Goal: Task Accomplishment & Management: Complete application form

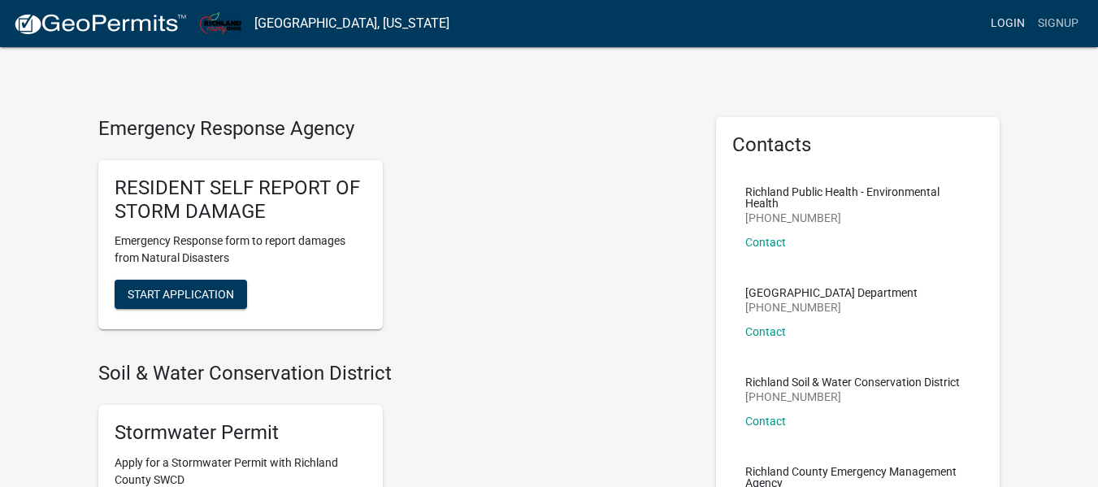
click at [1006, 21] on link "Login" at bounding box center [1007, 23] width 47 height 31
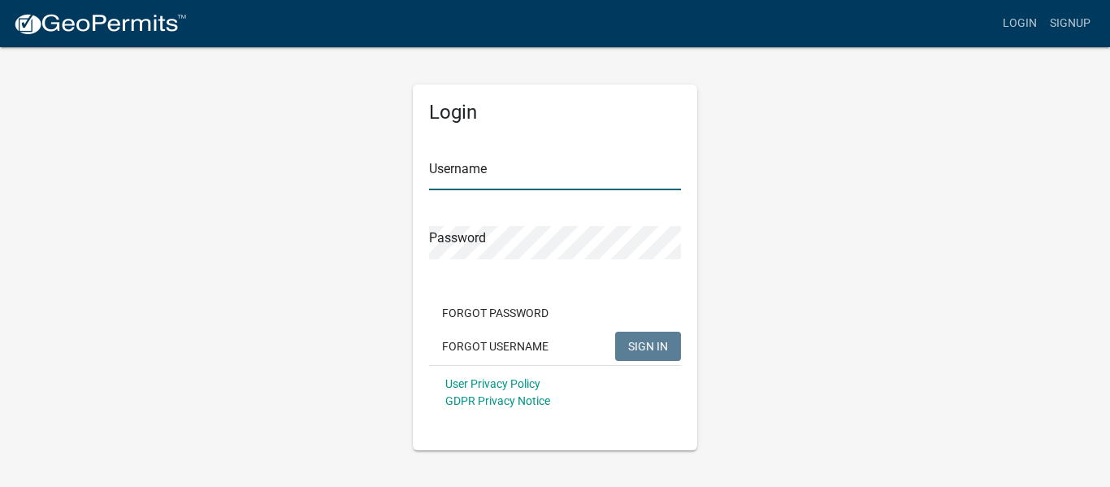
click at [558, 172] on input "Username" at bounding box center [555, 173] width 252 height 33
type input "kweikle"
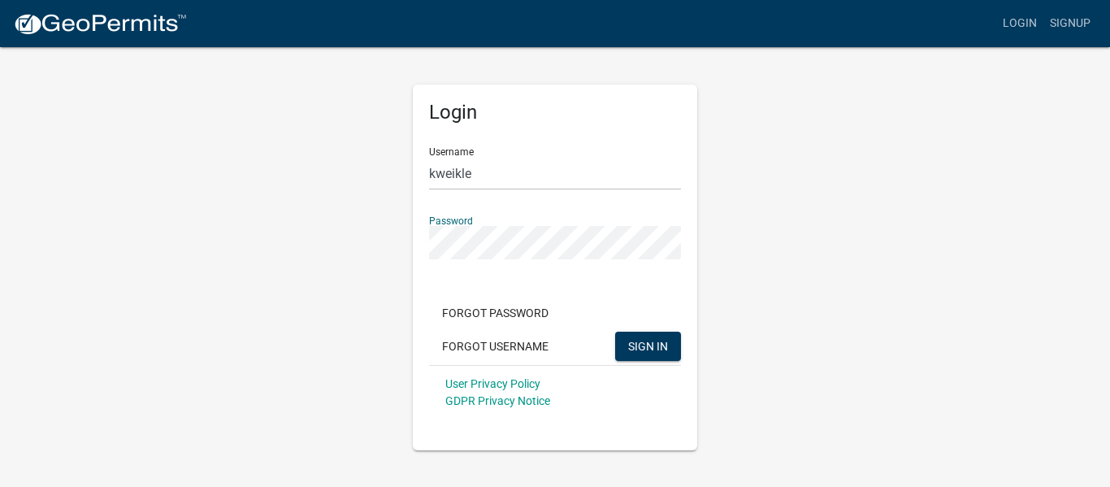
click at [615, 332] on button "SIGN IN" at bounding box center [648, 346] width 66 height 29
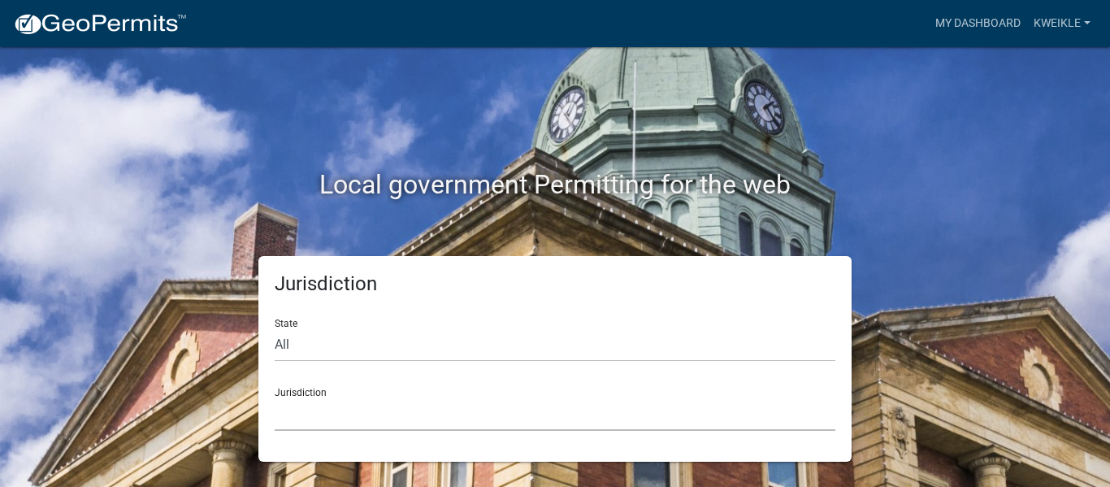
click at [342, 415] on select "[GEOGRAPHIC_DATA], [US_STATE] [GEOGRAPHIC_DATA], [US_STATE][PERSON_NAME][GEOGRA…" at bounding box center [555, 414] width 561 height 33
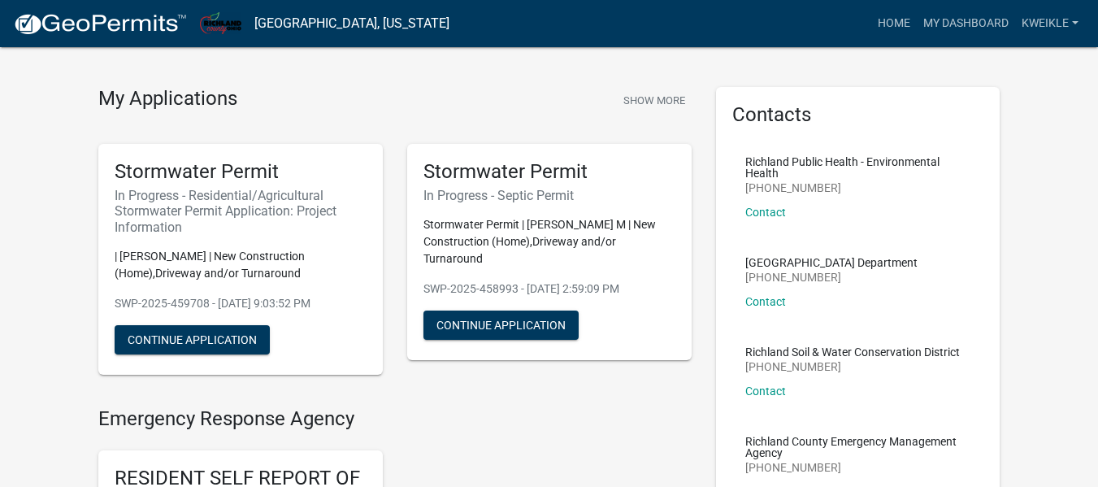
scroll to position [31, 0]
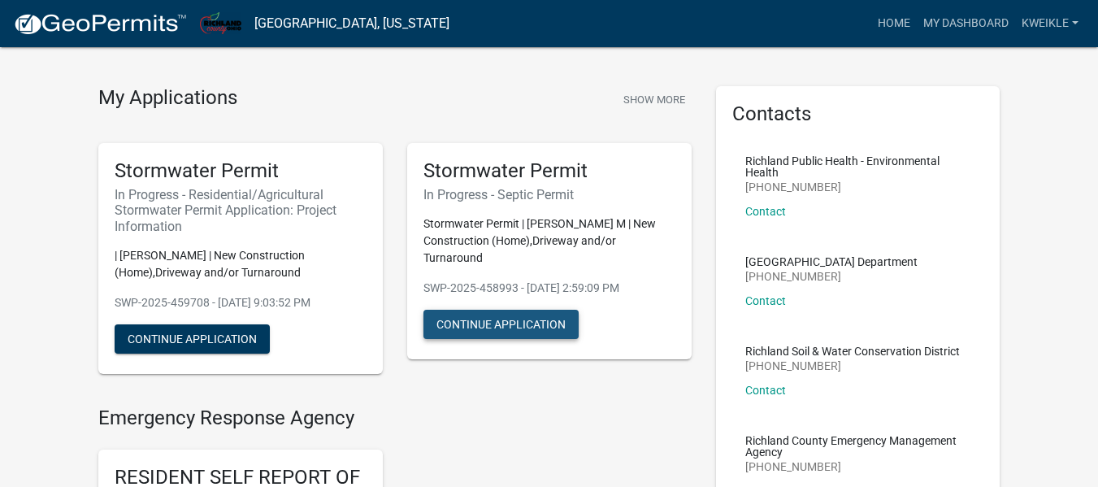
click at [498, 319] on button "Continue Application" at bounding box center [501, 324] width 155 height 29
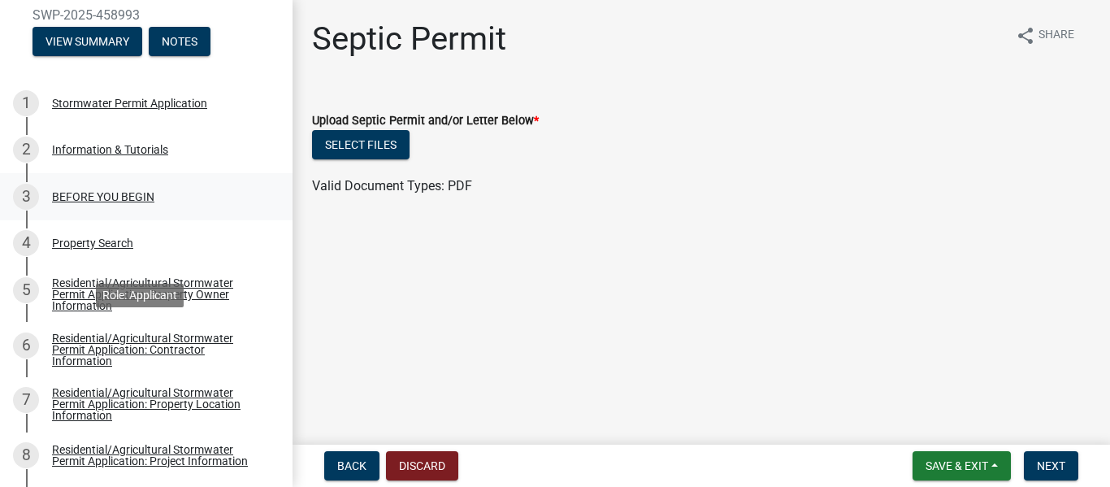
scroll to position [180, 0]
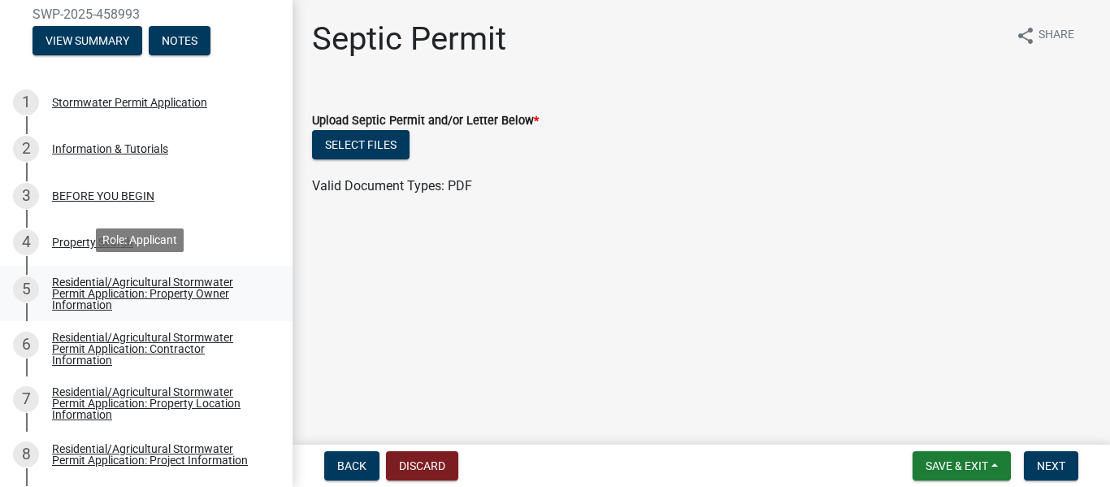
click at [128, 286] on div "Residential/Agricultural Stormwater Permit Application: Property Owner Informat…" at bounding box center [159, 293] width 215 height 34
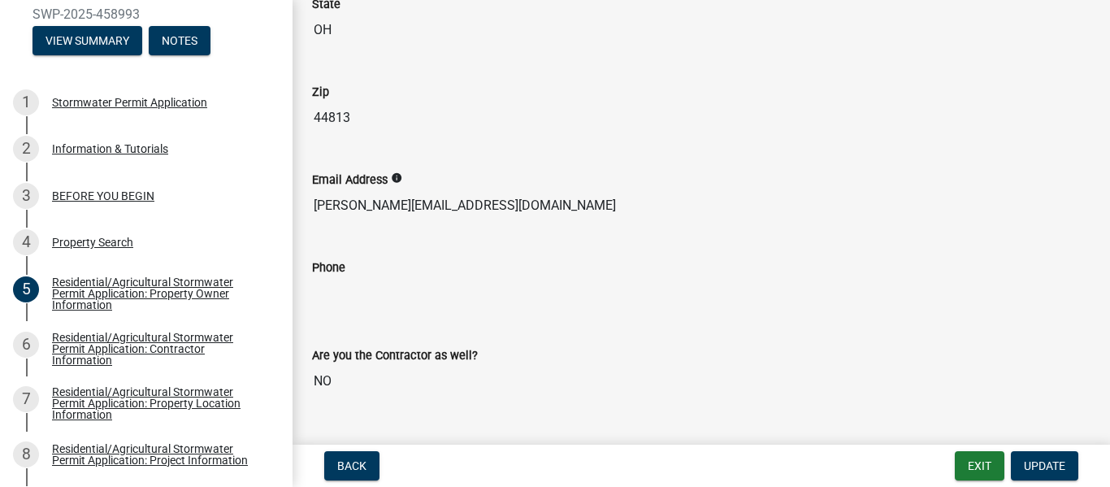
scroll to position [494, 0]
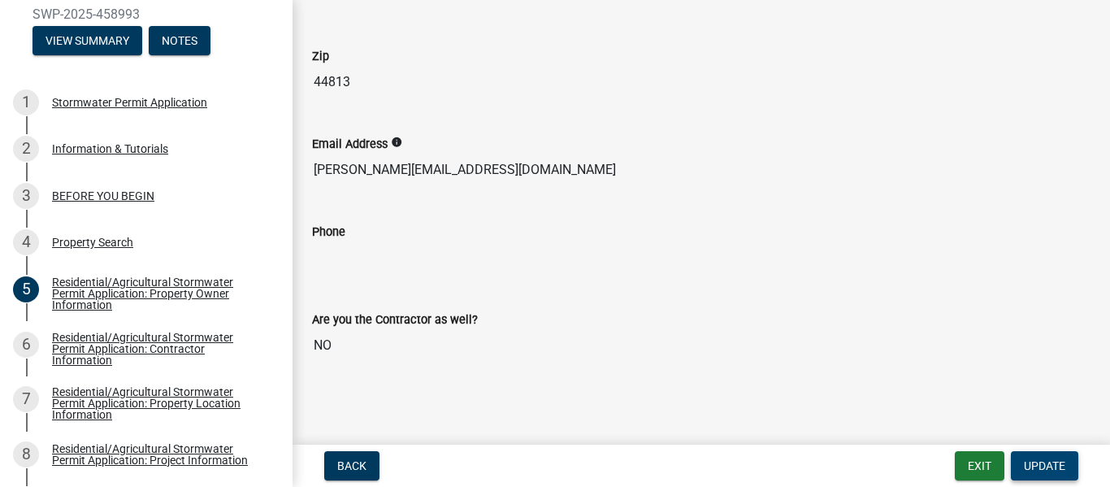
click at [1042, 467] on span "Update" at bounding box center [1044, 465] width 41 height 13
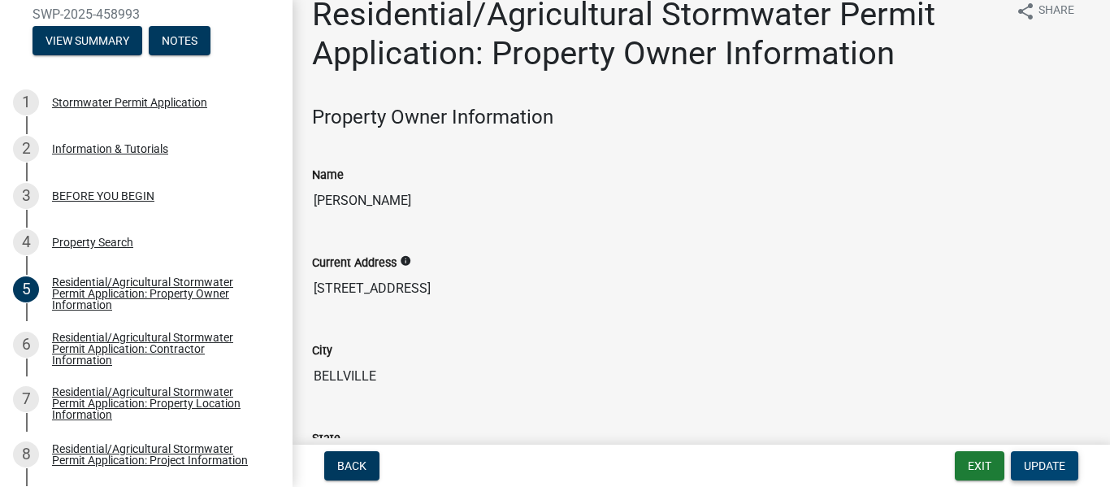
scroll to position [21, 0]
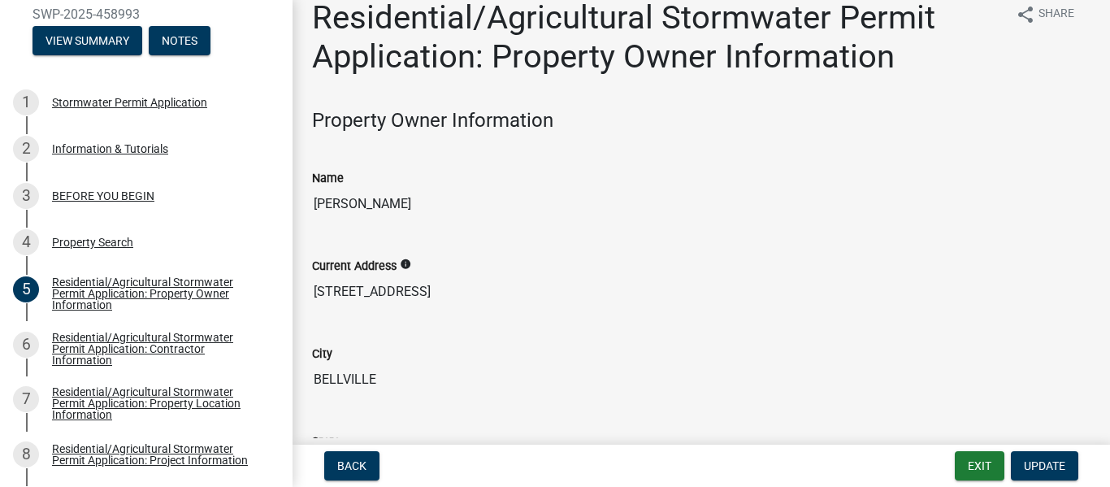
click at [424, 132] on h4 "Property Owner Information" at bounding box center [701, 121] width 779 height 24
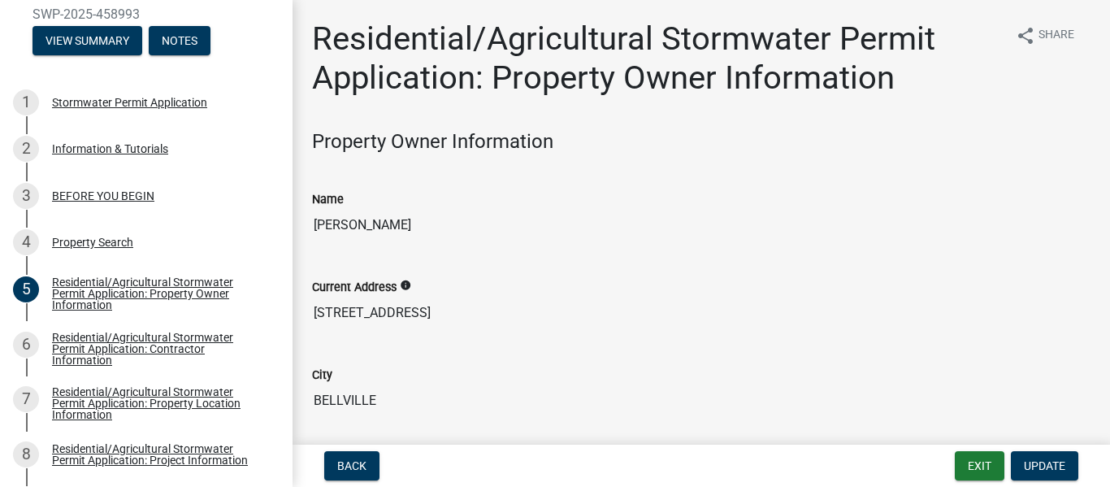
scroll to position [494, 0]
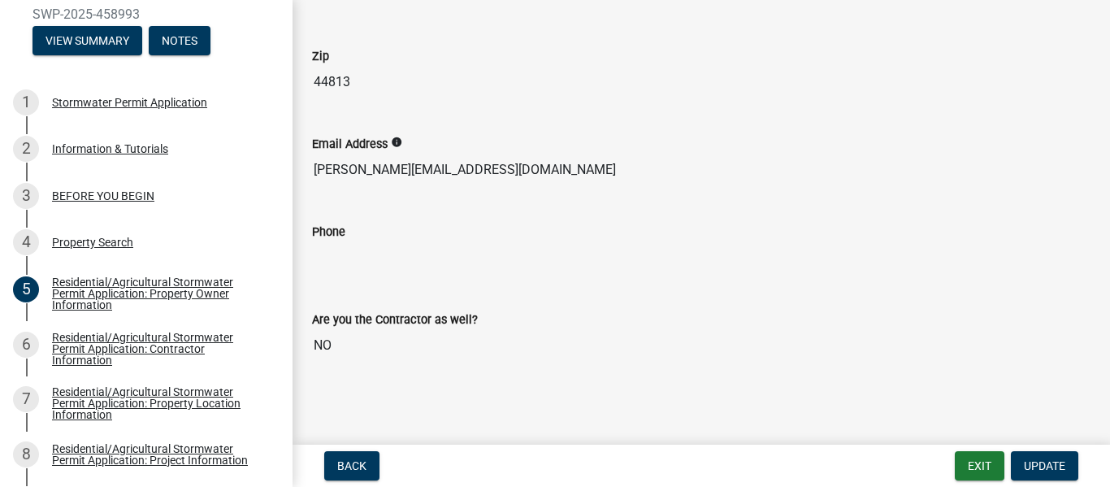
click at [356, 251] on input "Phone" at bounding box center [701, 257] width 779 height 33
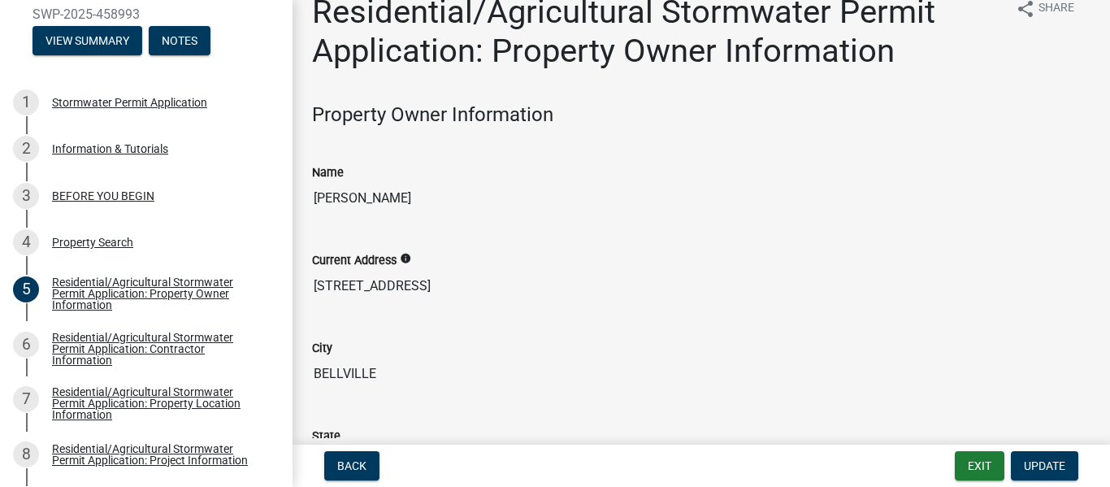
scroll to position [0, 0]
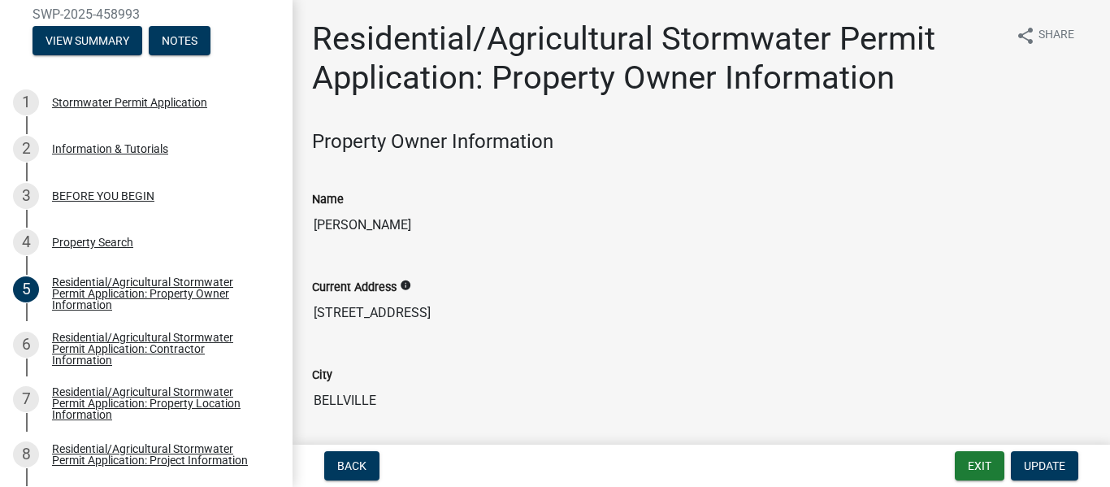
click at [502, 226] on input "[PERSON_NAME]" at bounding box center [701, 225] width 779 height 33
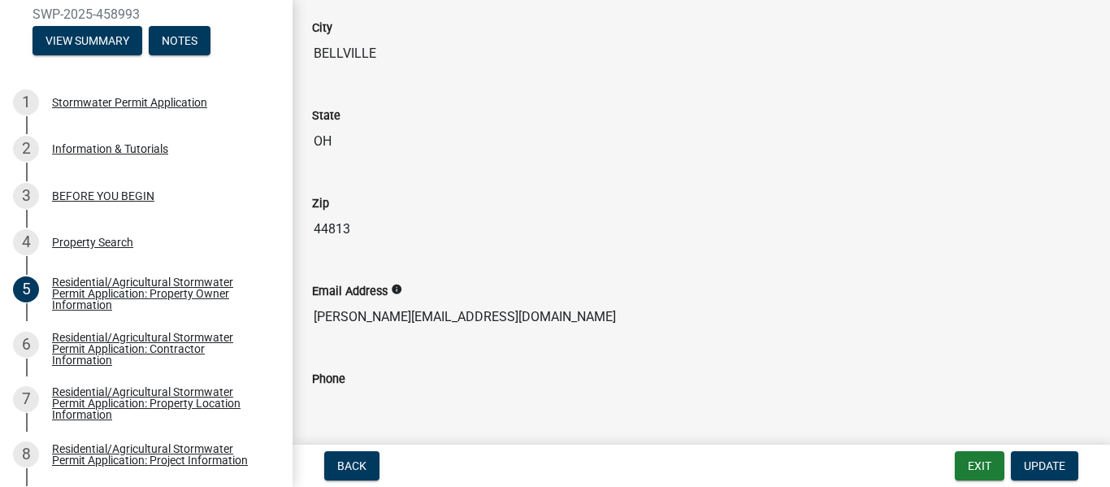
click at [380, 33] on div "City" at bounding box center [701, 28] width 779 height 20
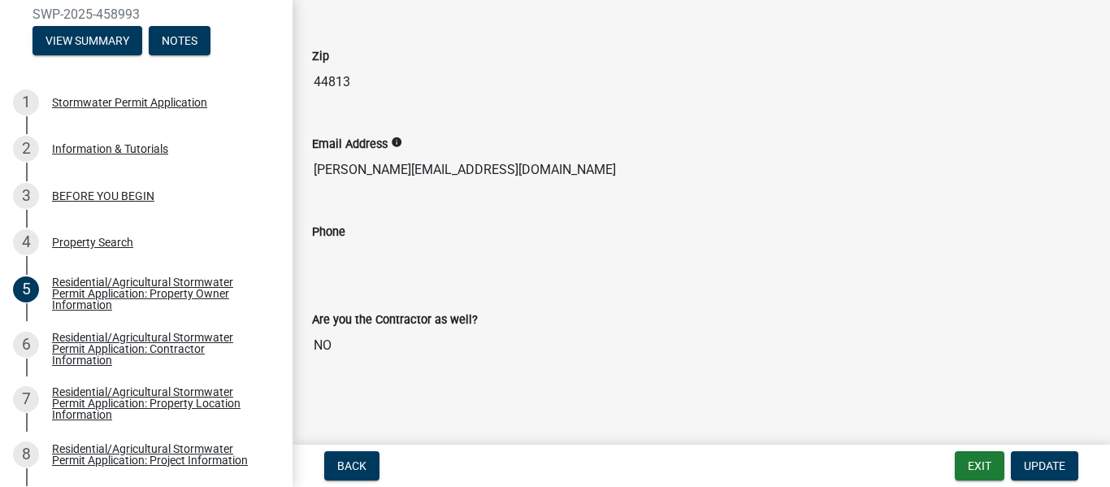
click at [396, 263] on input "Phone" at bounding box center [701, 257] width 779 height 33
click at [1048, 463] on span "Update" at bounding box center [1044, 465] width 41 height 13
click at [450, 262] on input "Phone" at bounding box center [701, 257] width 779 height 33
click at [146, 335] on div "Residential/Agricultural Stormwater Permit Application: Contractor Information" at bounding box center [159, 349] width 215 height 34
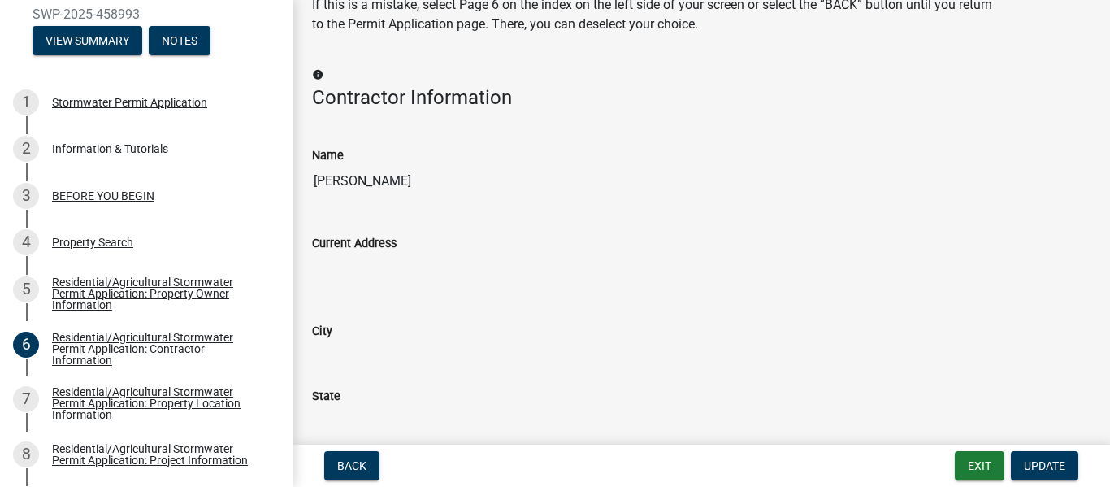
scroll to position [110, 0]
click at [364, 245] on label "Current Address" at bounding box center [354, 242] width 85 height 11
click at [364, 252] on input "Current Address" at bounding box center [701, 268] width 779 height 33
click at [358, 273] on input "Current Address" at bounding box center [701, 268] width 779 height 33
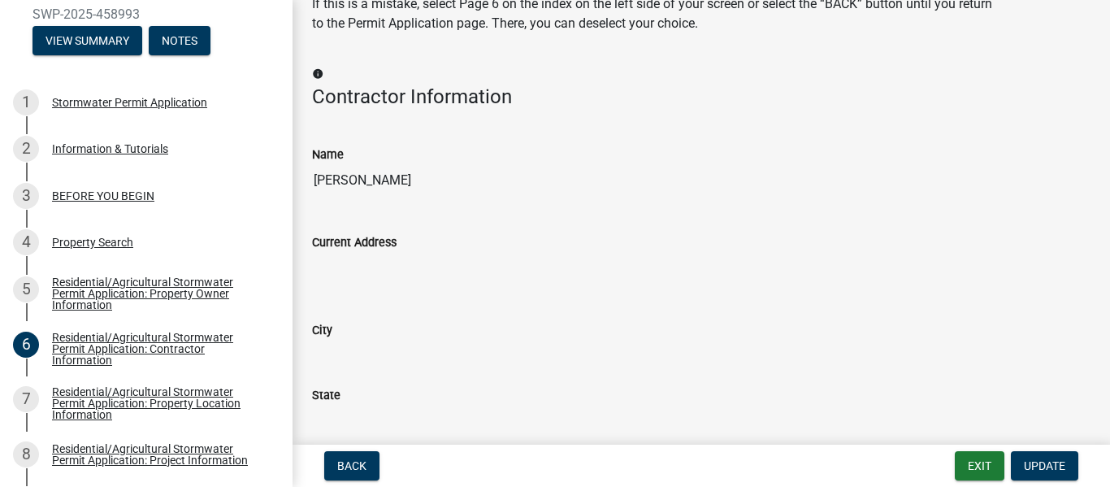
click at [358, 273] on input "Current Address" at bounding box center [701, 268] width 779 height 33
click at [1056, 471] on span "Update" at bounding box center [1044, 465] width 41 height 13
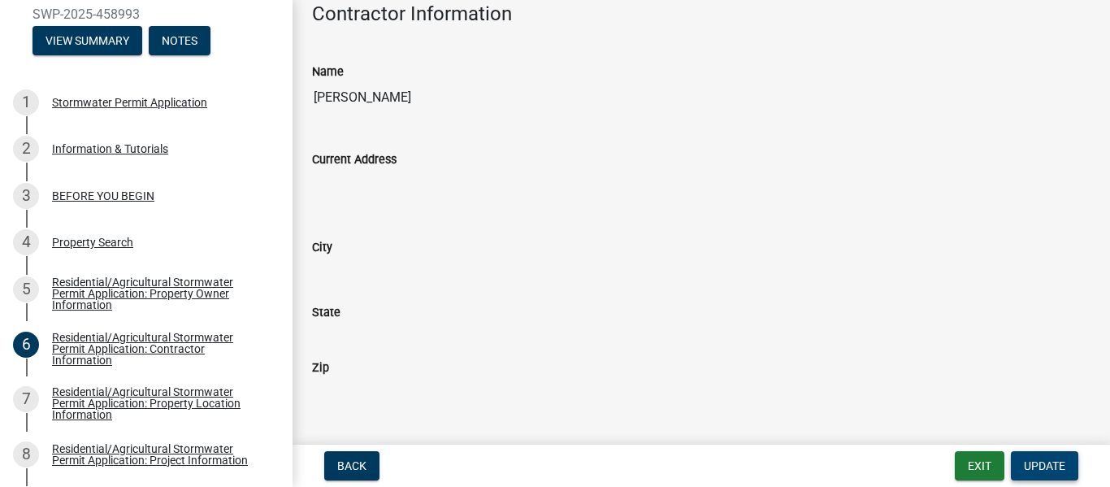
scroll to position [196, 0]
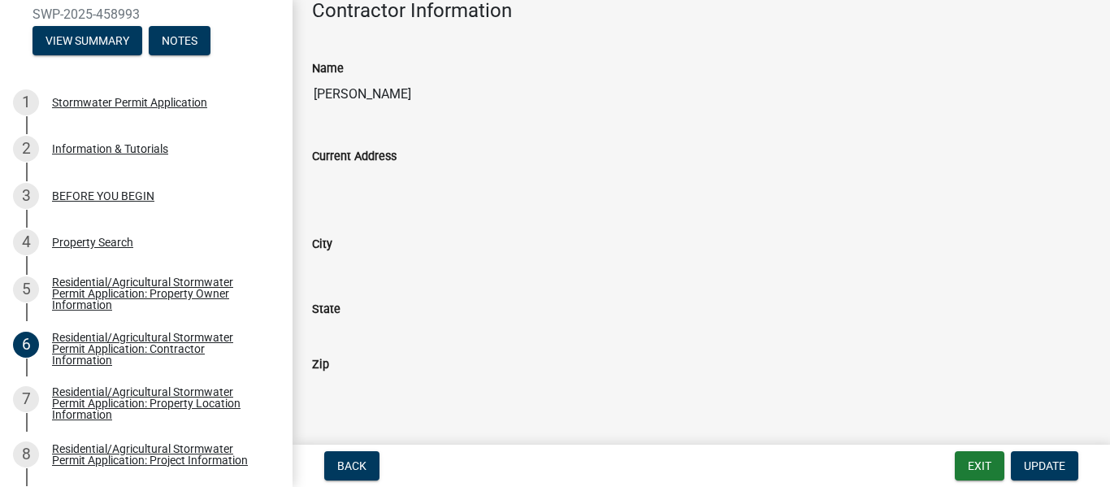
click at [392, 254] on input "City" at bounding box center [701, 270] width 779 height 33
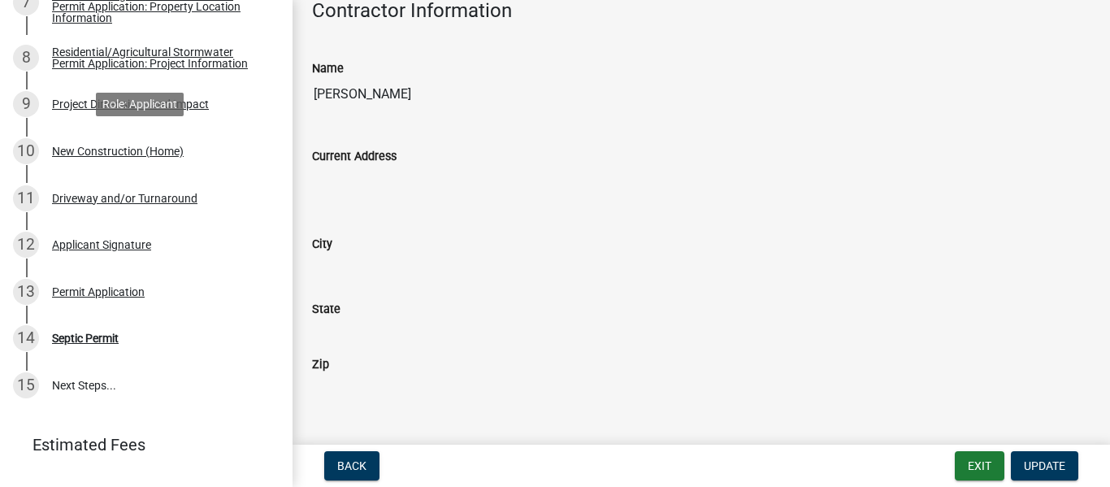
scroll to position [576, 0]
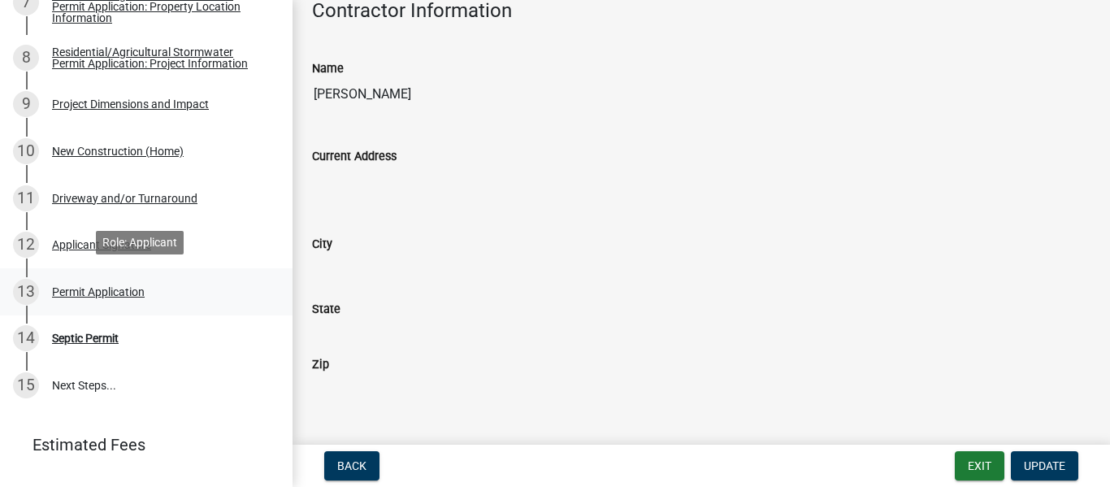
click at [124, 287] on div "Permit Application" at bounding box center [98, 291] width 93 height 11
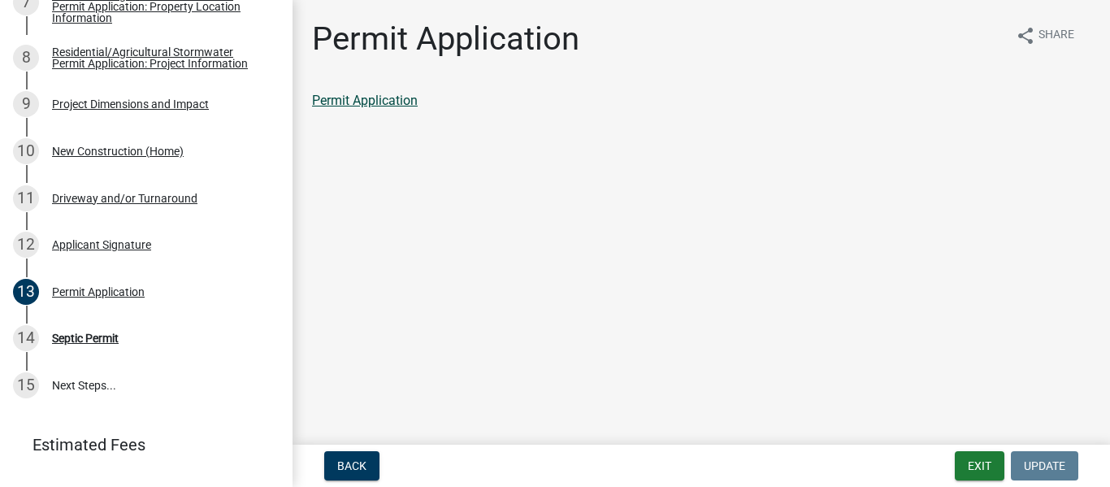
click at [344, 104] on link "Permit Application" at bounding box center [365, 100] width 106 height 15
click at [114, 239] on div "Applicant Signature" at bounding box center [101, 244] width 99 height 11
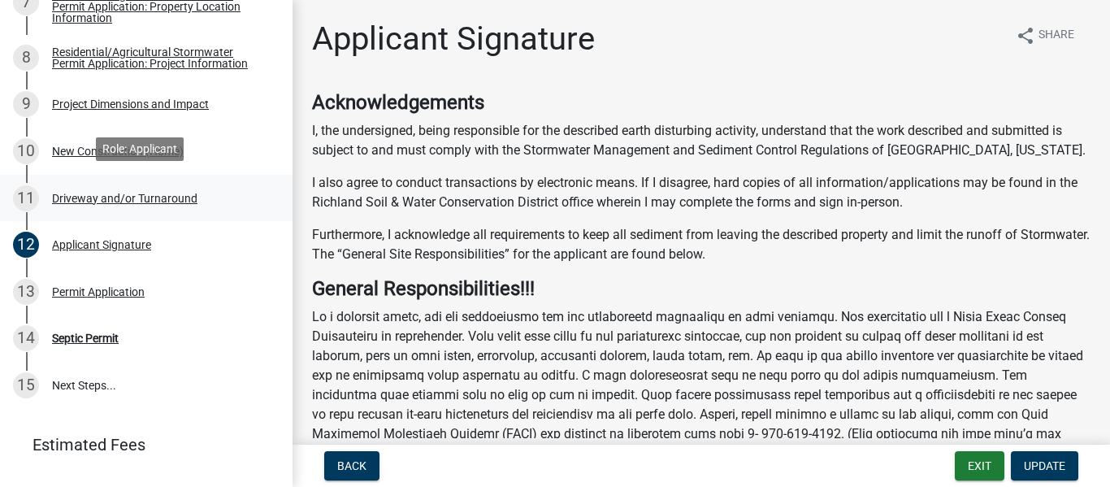
click at [132, 194] on div "Driveway and/or Turnaround" at bounding box center [125, 198] width 146 height 11
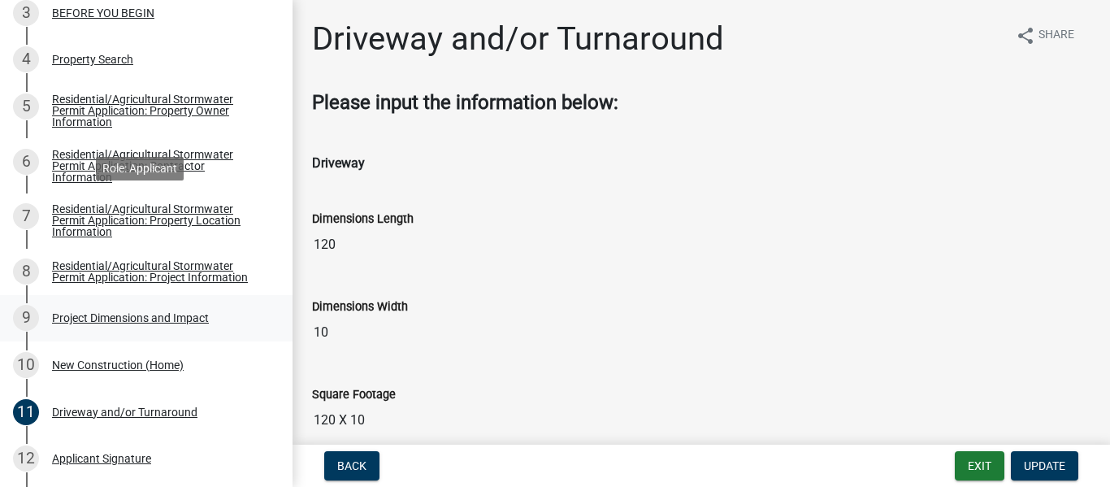
scroll to position [361, 0]
